Goal: Use online tool/utility

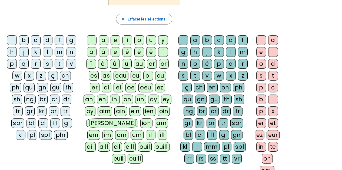
scroll to position [108, 0]
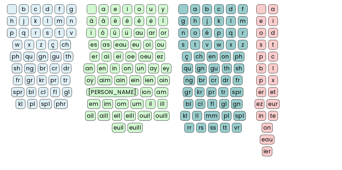
click at [102, 56] on div "ai" at bounding box center [107, 57] width 10 height 10
click at [234, 22] on div "l" at bounding box center [231, 21] width 10 height 10
click at [260, 20] on div "e" at bounding box center [261, 21] width 10 height 10
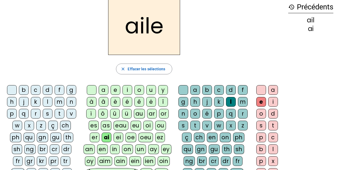
scroll to position [0, 0]
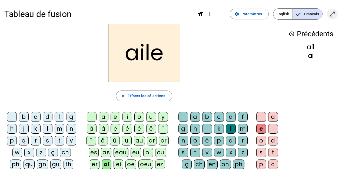
click at [331, 13] on mat-icon "open_in_full" at bounding box center [332, 14] width 6 height 6
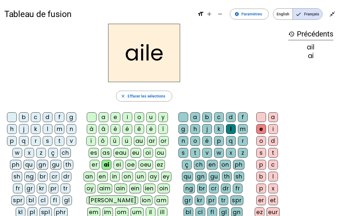
click at [230, 115] on div "d" at bounding box center [231, 117] width 10 height 10
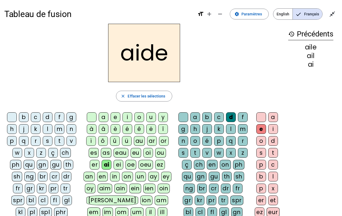
click at [43, 129] on div "l" at bounding box center [48, 129] width 10 height 10
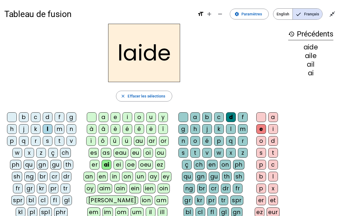
click at [33, 170] on div "pl" at bounding box center [33, 212] width 10 height 10
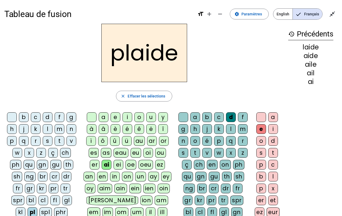
click at [239, 143] on div "r" at bounding box center [243, 141] width 10 height 10
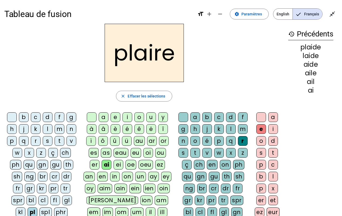
click at [36, 117] on div "c" at bounding box center [36, 117] width 10 height 10
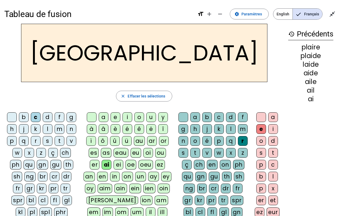
click at [43, 170] on div "cl" at bounding box center [43, 201] width 10 height 10
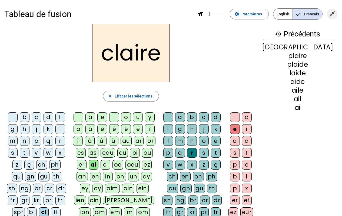
click at [337, 15] on span "Quitter le plein écran" at bounding box center [331, 14] width 13 height 13
